Goal: Task Accomplishment & Management: Manage account settings

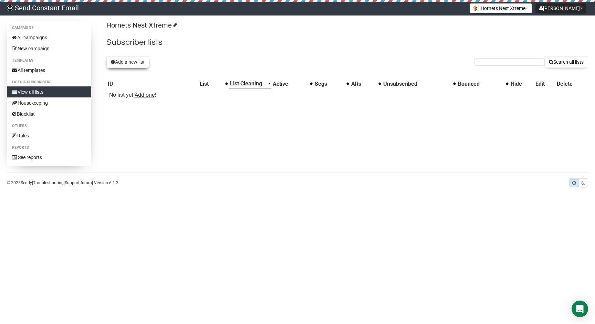
click at [132, 60] on button "Add a new list" at bounding box center [127, 62] width 43 height 12
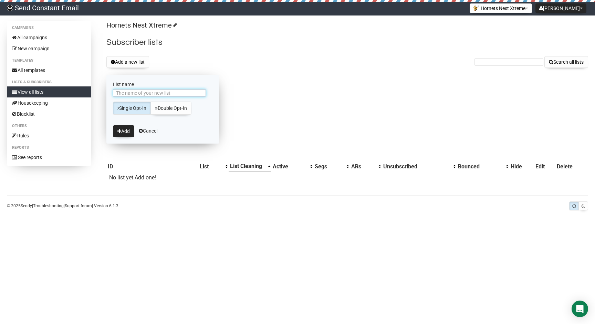
click at [168, 95] on input "List name" at bounding box center [159, 93] width 93 height 8
type input "HTPOSMasterlist"
click at [117, 132] on button "Add" at bounding box center [123, 131] width 21 height 12
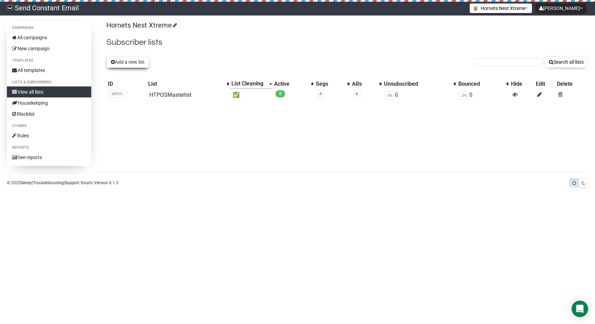
click at [131, 62] on button "Add a new list" at bounding box center [127, 62] width 43 height 12
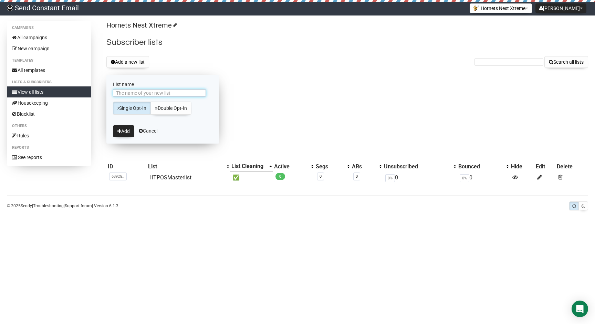
click at [163, 91] on input "List name" at bounding box center [159, 93] width 93 height 8
type input "Website Sign Up"
click at [126, 131] on button "Add" at bounding box center [123, 131] width 21 height 12
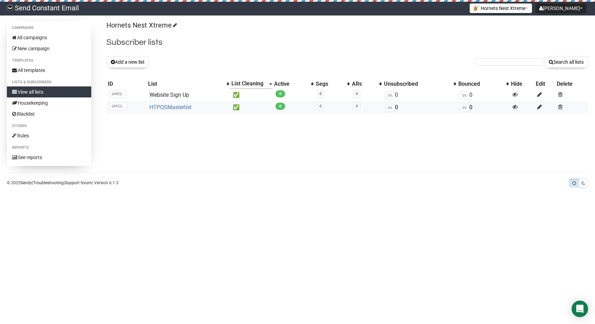
click at [178, 107] on link "HTPOSMasterlist" at bounding box center [170, 107] width 42 height 7
click at [245, 60] on div "Add a new list Search all lists" at bounding box center [346, 62] width 481 height 12
